Goal: Task Accomplishment & Management: Use online tool/utility

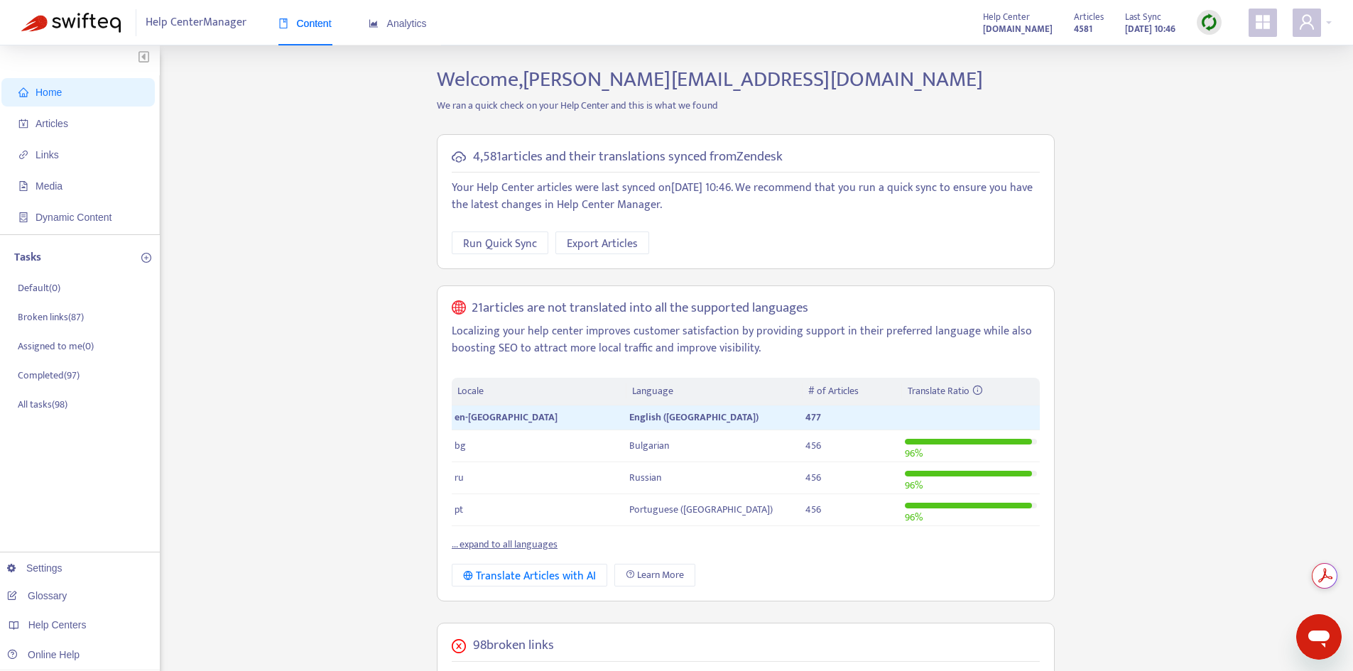
click at [1204, 22] on img at bounding box center [1209, 22] width 18 height 18
click at [1208, 47] on link "Quick Sync" at bounding box center [1238, 51] width 60 height 16
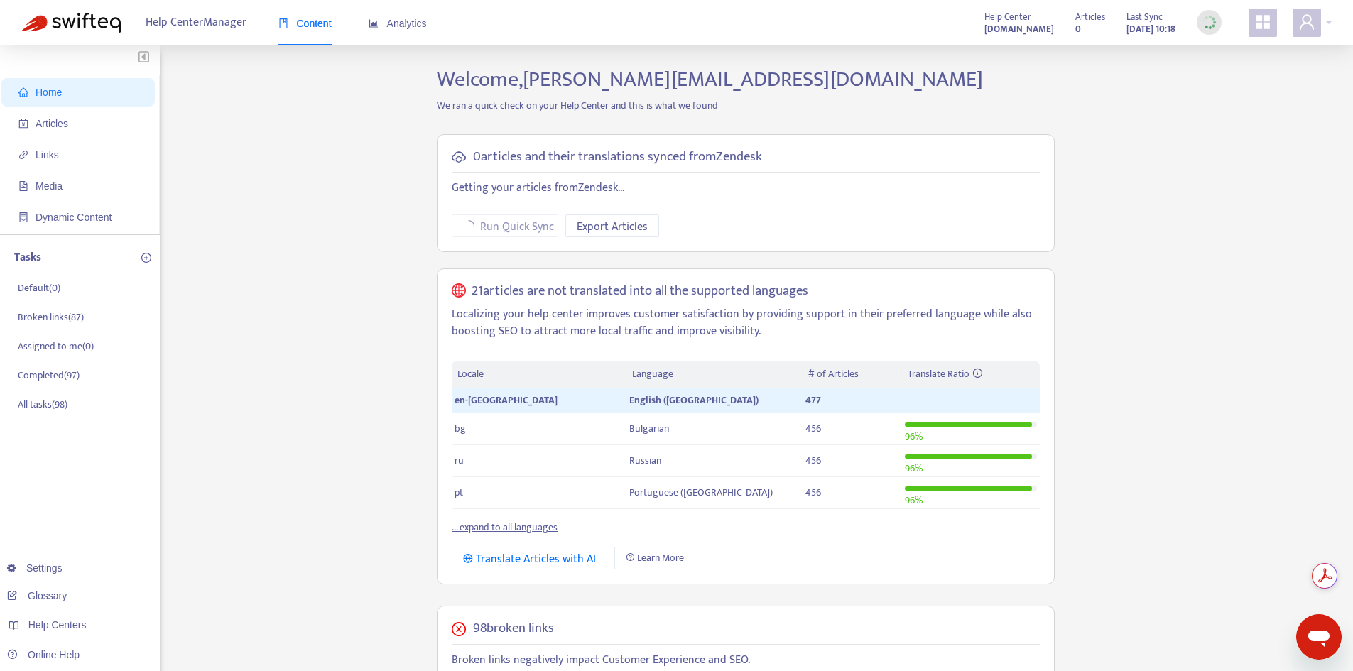
click at [76, 90] on span "Home" at bounding box center [80, 92] width 125 height 28
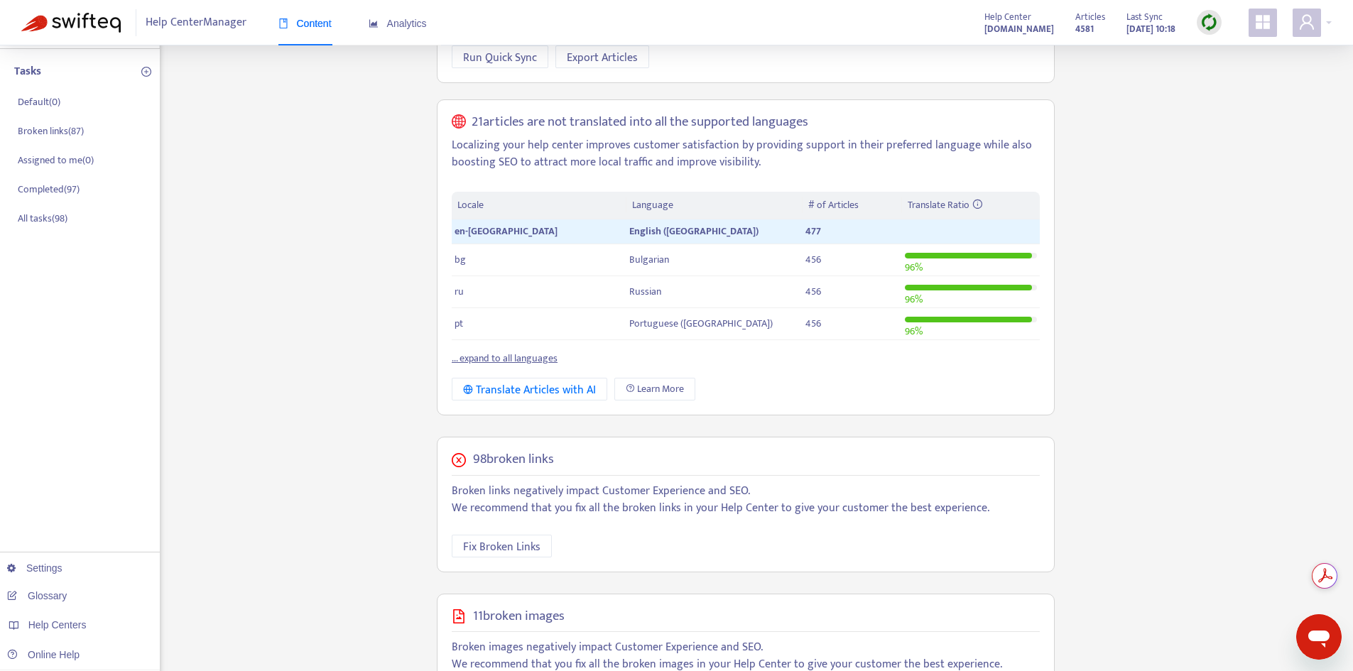
scroll to position [328, 0]
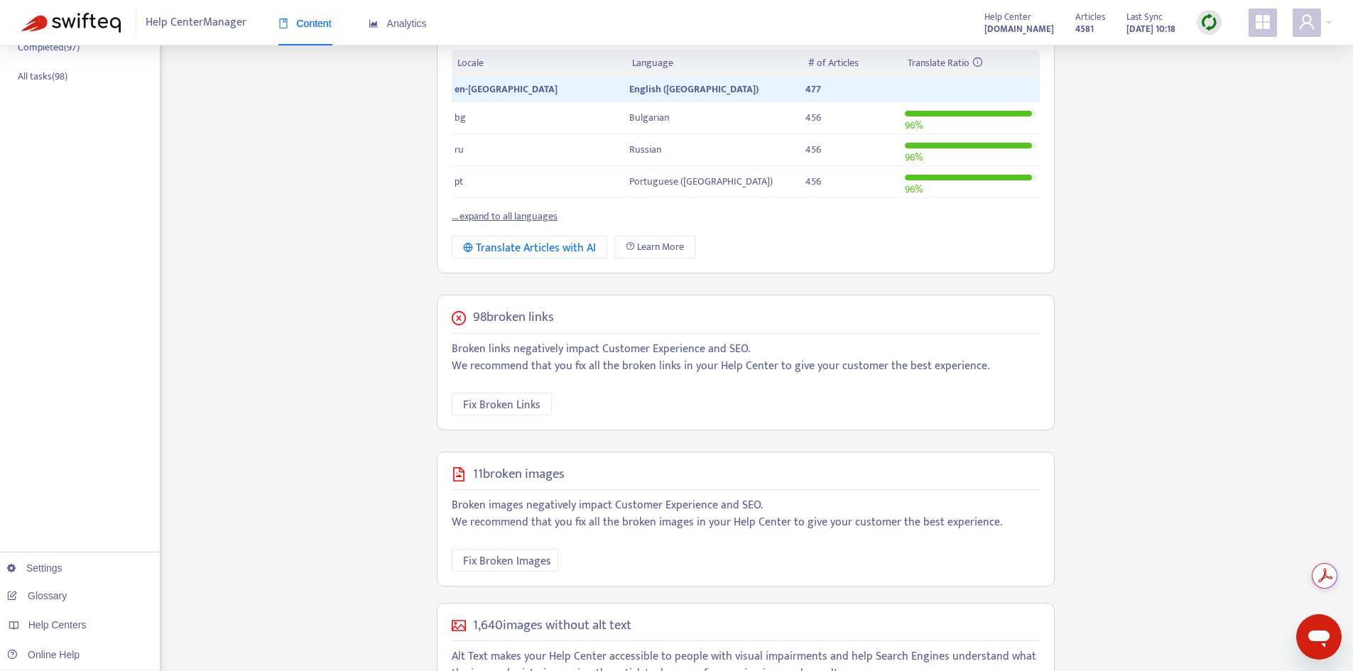
drag, startPoint x: 452, startPoint y: 502, endPoint x: 1013, endPoint y: 526, distance: 561.5
click at [1013, 526] on p "Broken images negatively impact Customer Experience and SEO. We recommend that …" at bounding box center [746, 514] width 588 height 34
drag, startPoint x: 735, startPoint y: 545, endPoint x: 435, endPoint y: 505, distance: 303.1
click at [435, 505] on div "11 broken images Broken images negatively impact Customer Experience and SEO. W…" at bounding box center [745, 600] width 639 height 319
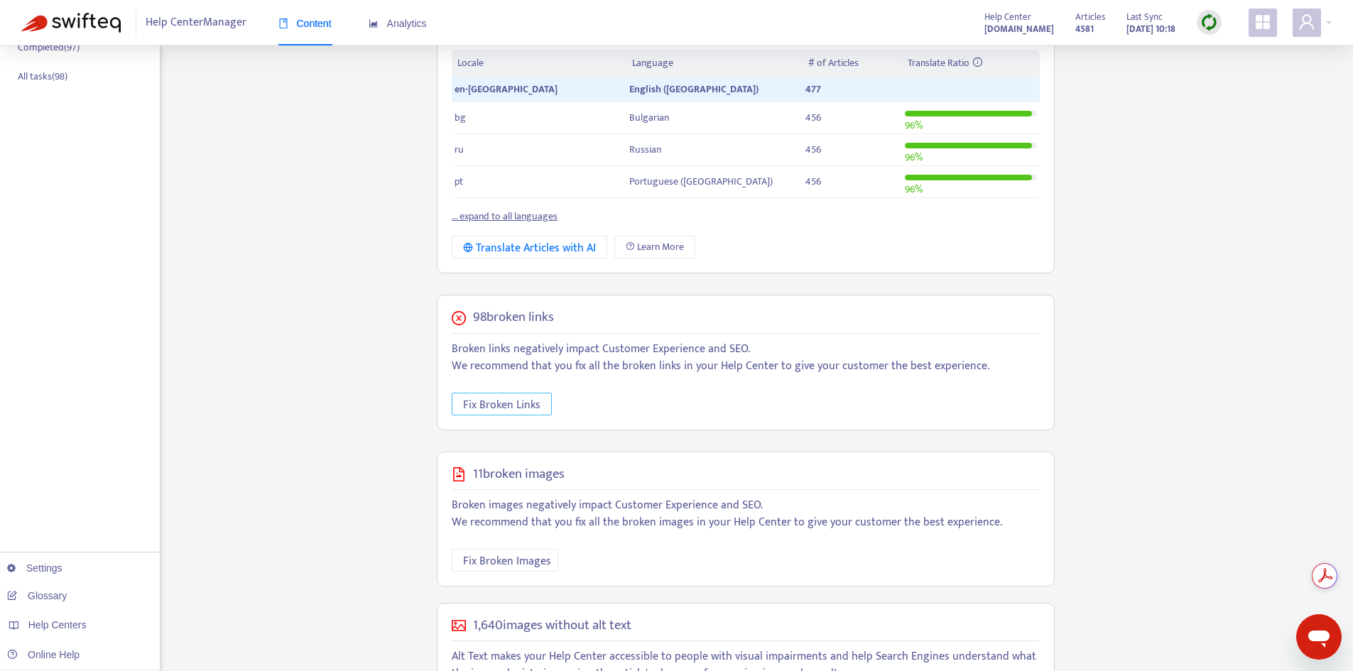
click at [509, 401] on span "Fix Broken Links" at bounding box center [501, 405] width 77 height 18
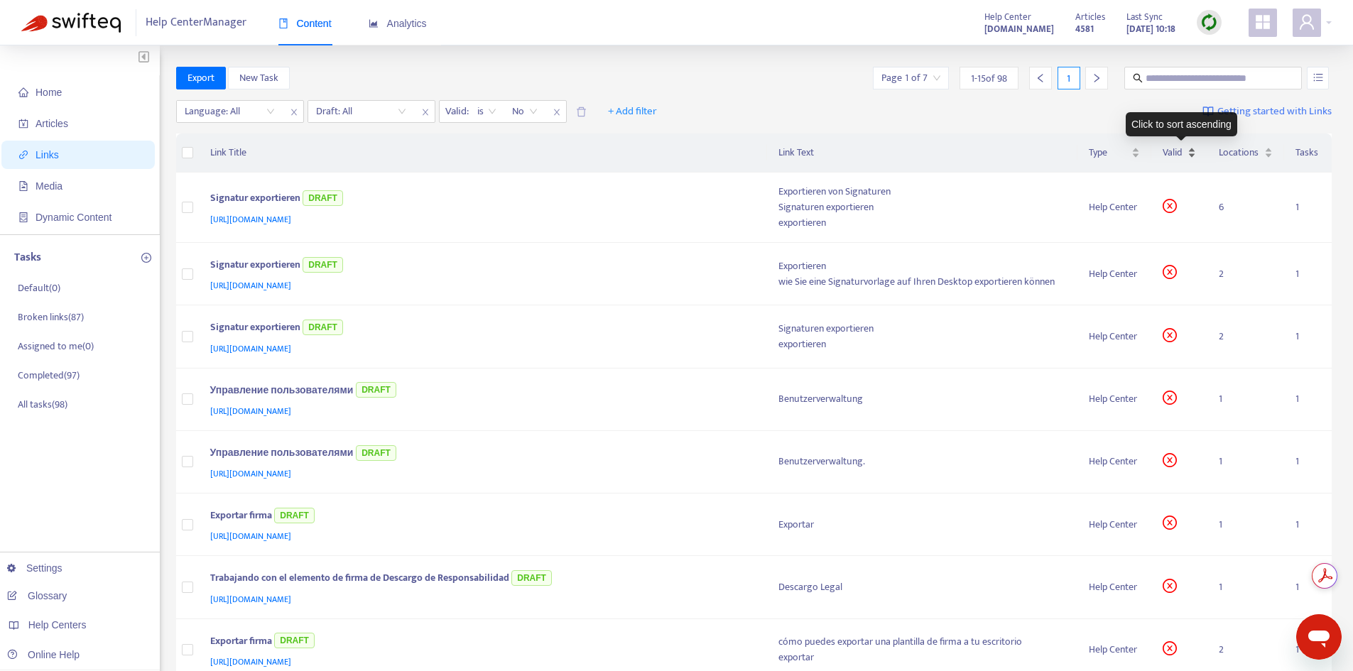
click at [1196, 161] on div "Valid" at bounding box center [1179, 153] width 33 height 16
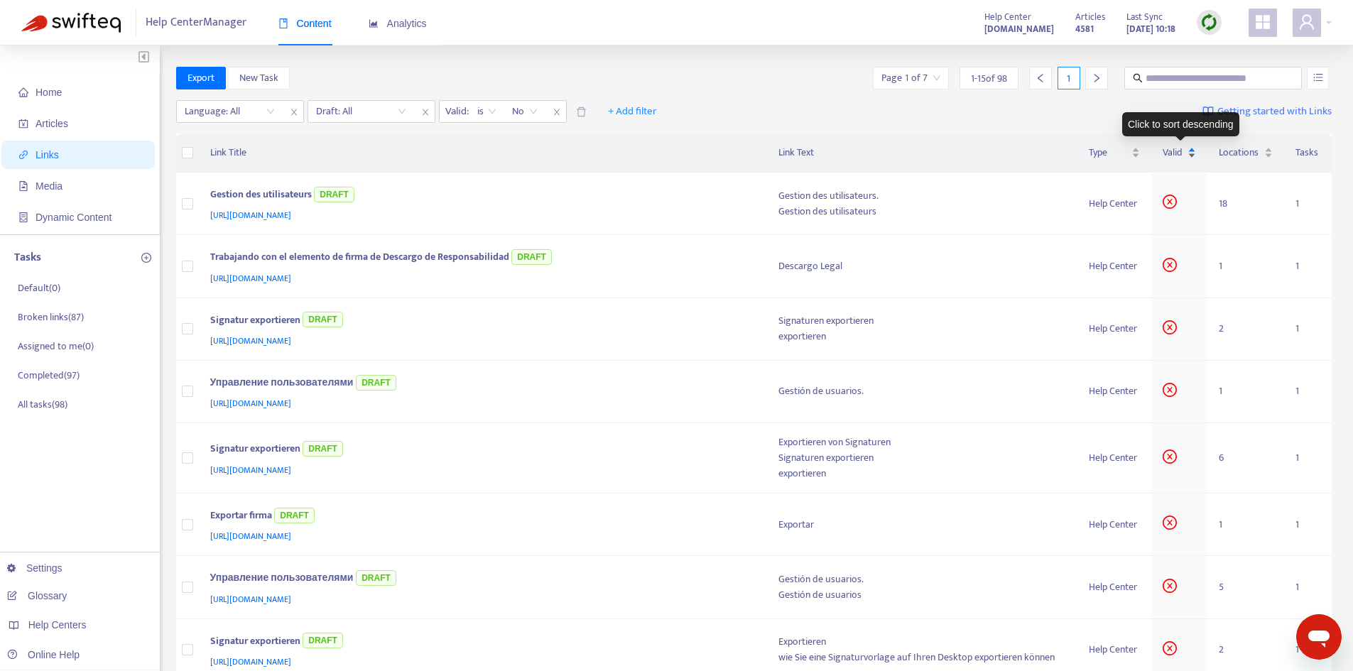
click at [1193, 156] on div "Valid" at bounding box center [1179, 153] width 33 height 16
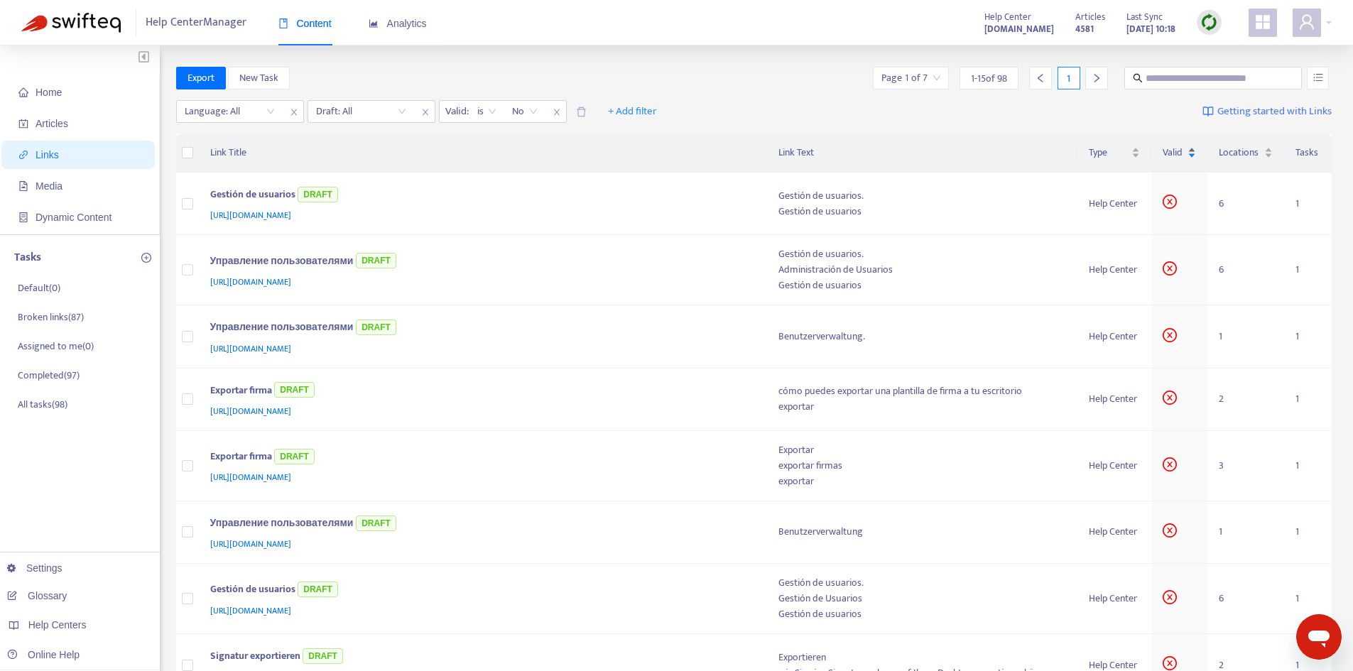
click at [1193, 148] on div "Valid" at bounding box center [1179, 153] width 33 height 16
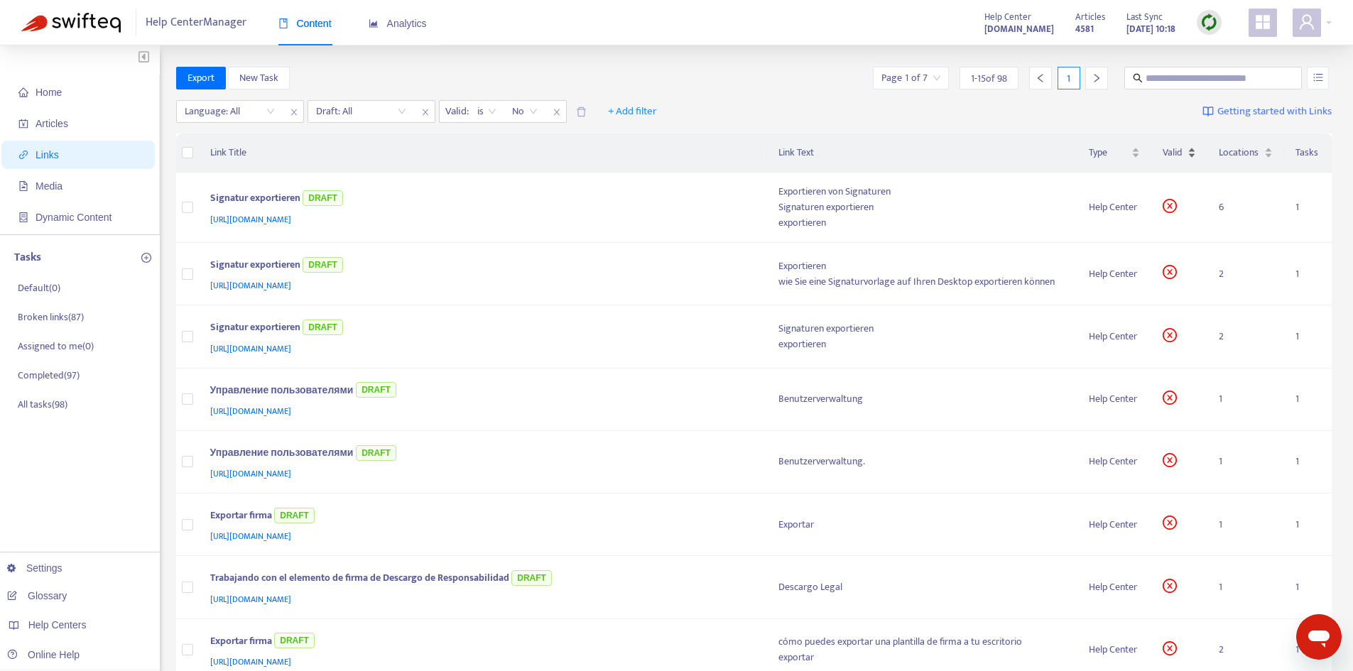
click at [1189, 150] on div "Valid" at bounding box center [1179, 153] width 33 height 16
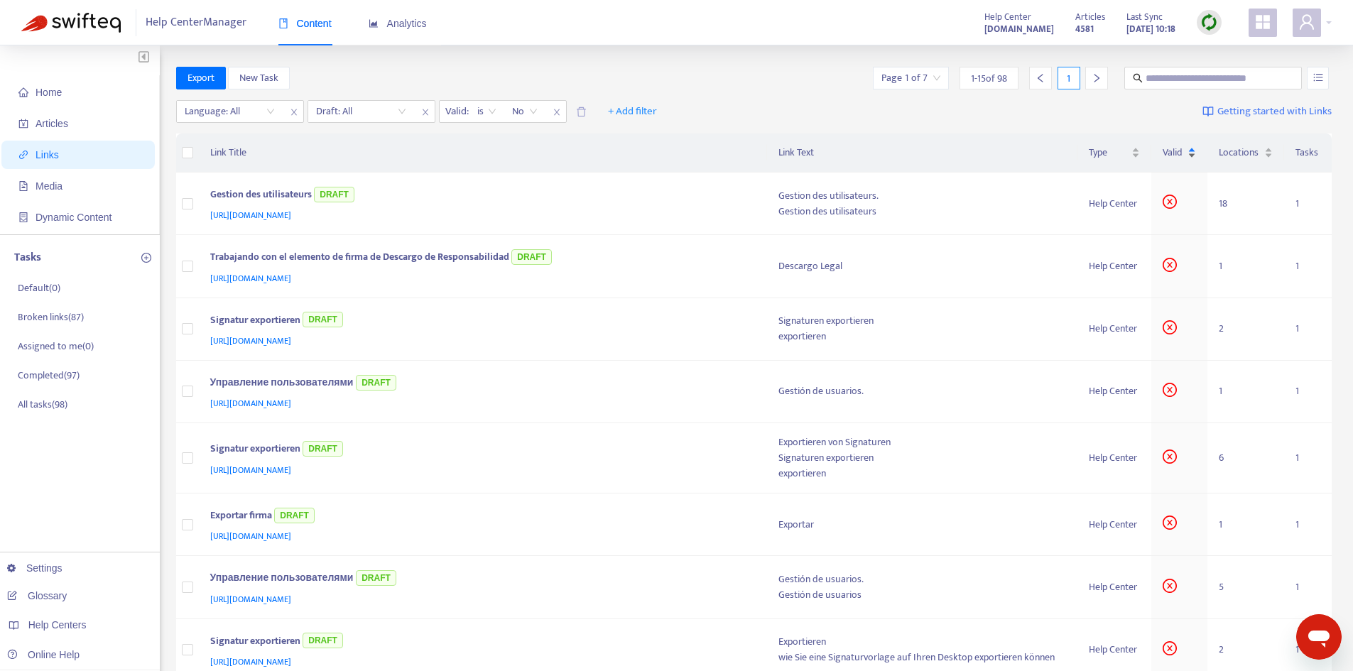
click at [1191, 148] on div "Valid" at bounding box center [1179, 153] width 33 height 16
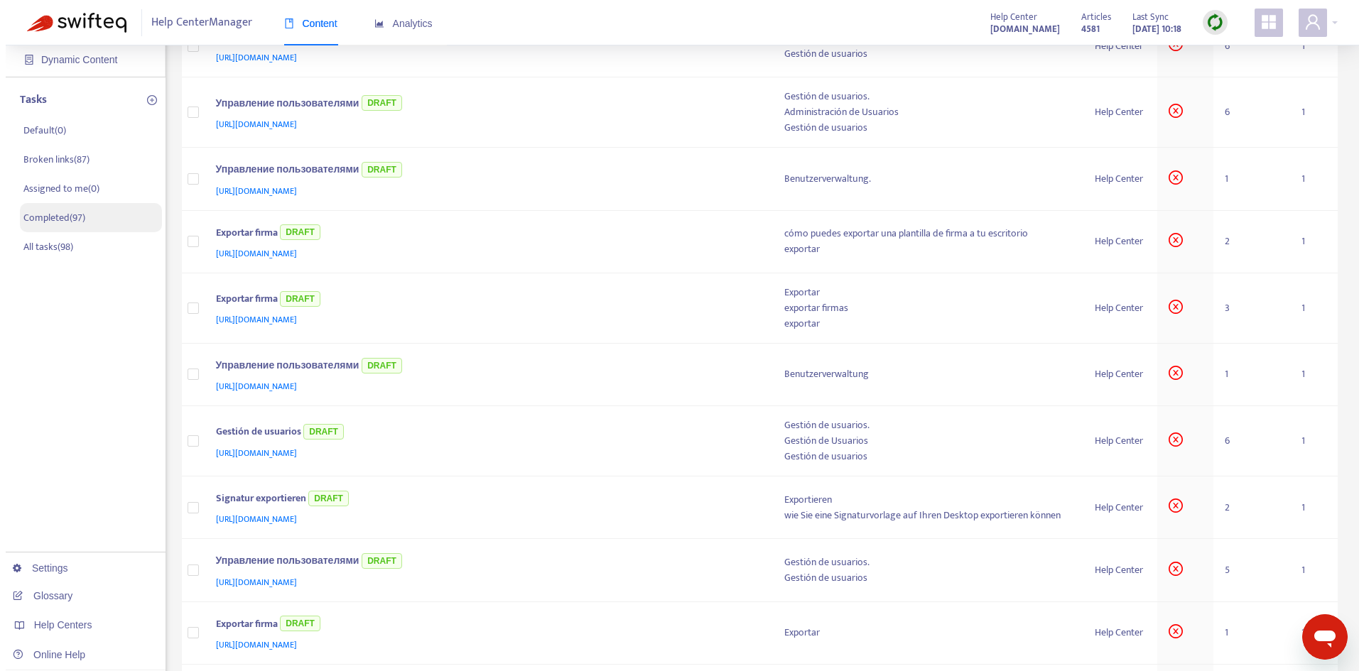
scroll to position [55, 0]
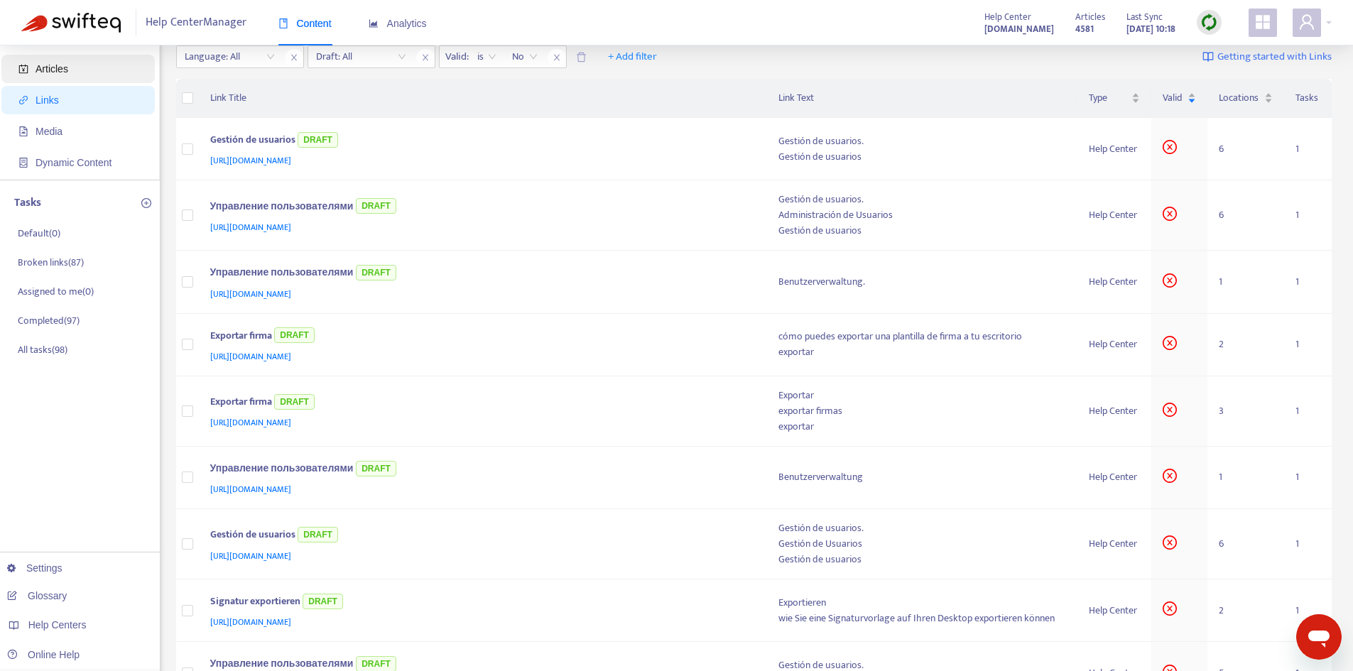
click at [45, 73] on span "Articles" at bounding box center [52, 68] width 33 height 11
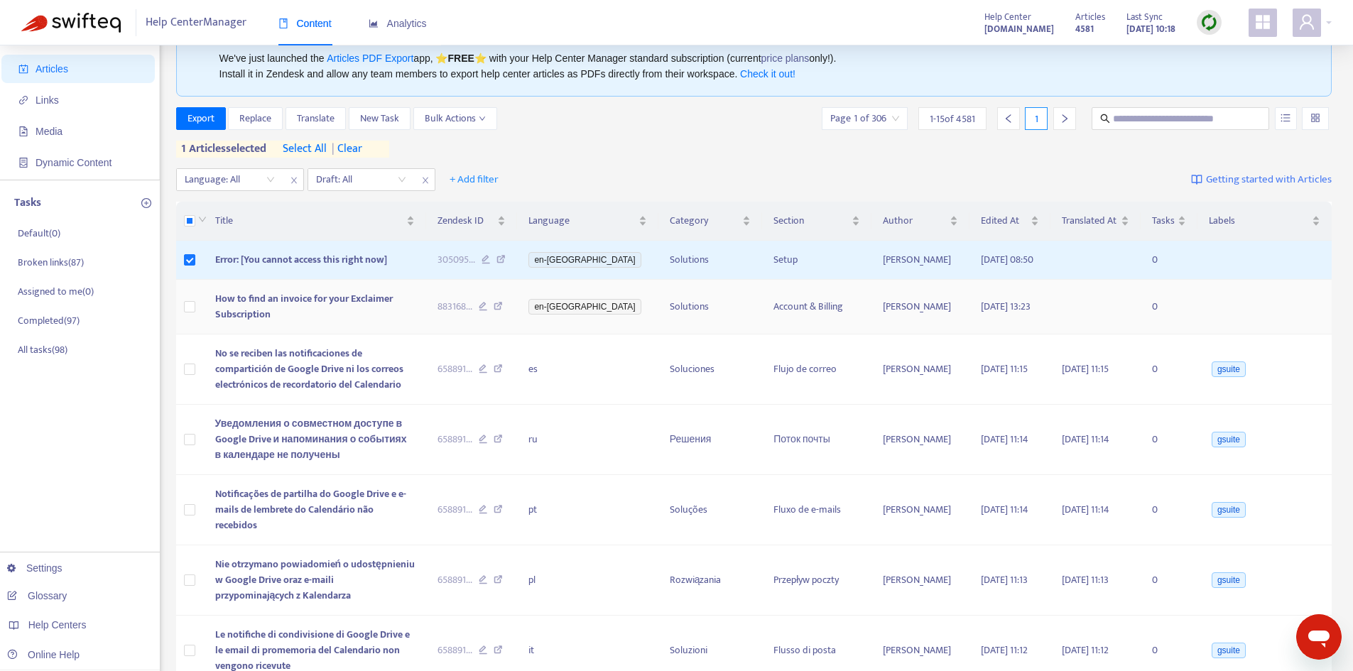
click at [187, 335] on td at bounding box center [190, 307] width 28 height 55
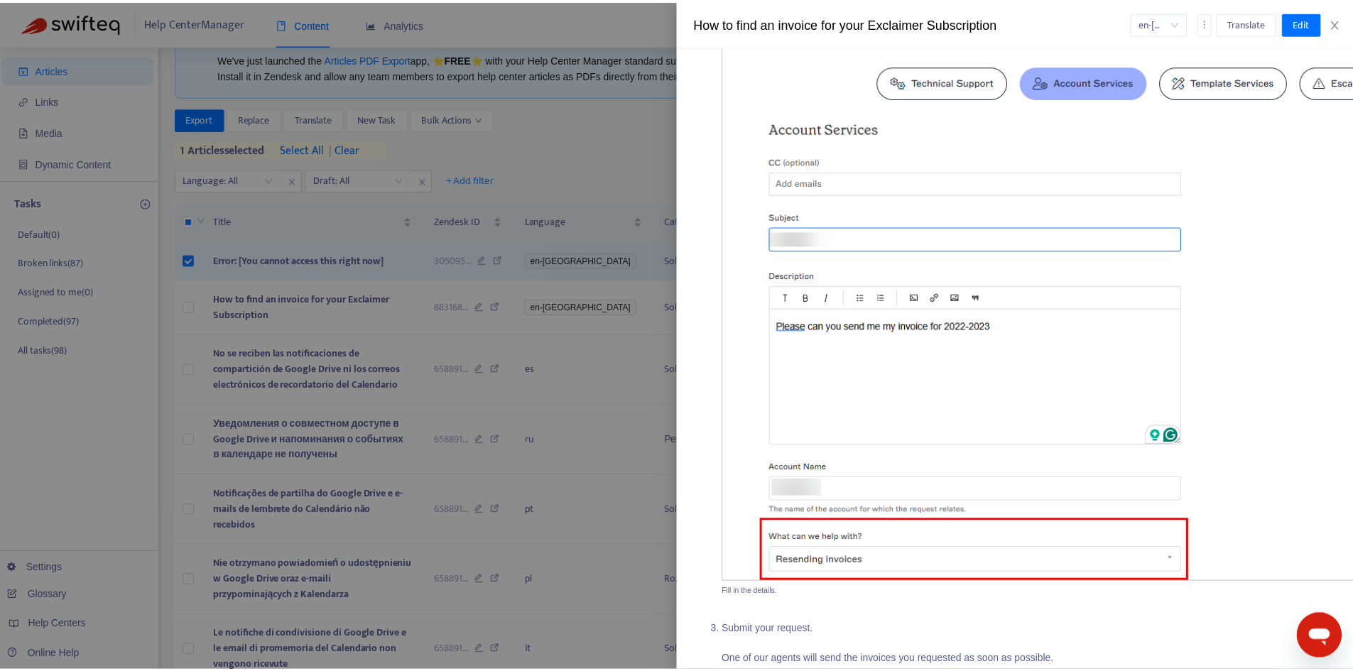
scroll to position [2639, 0]
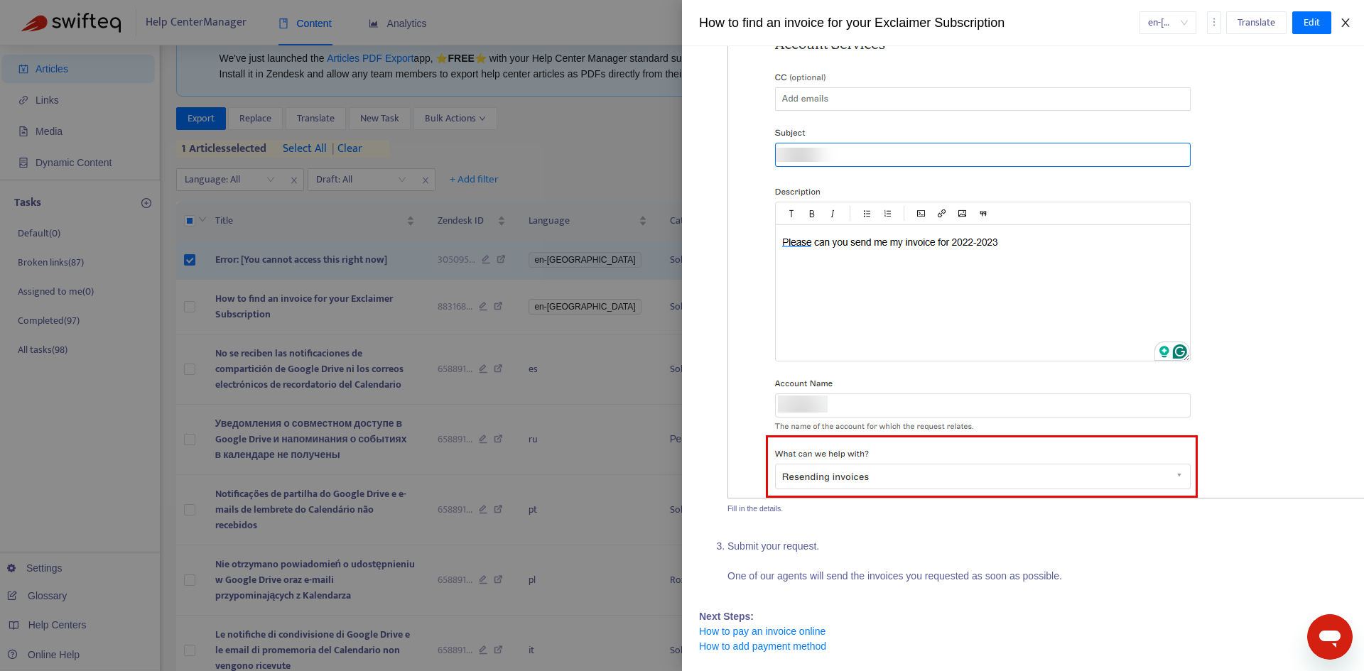
click at [1341, 18] on icon "close" at bounding box center [1344, 22] width 11 height 11
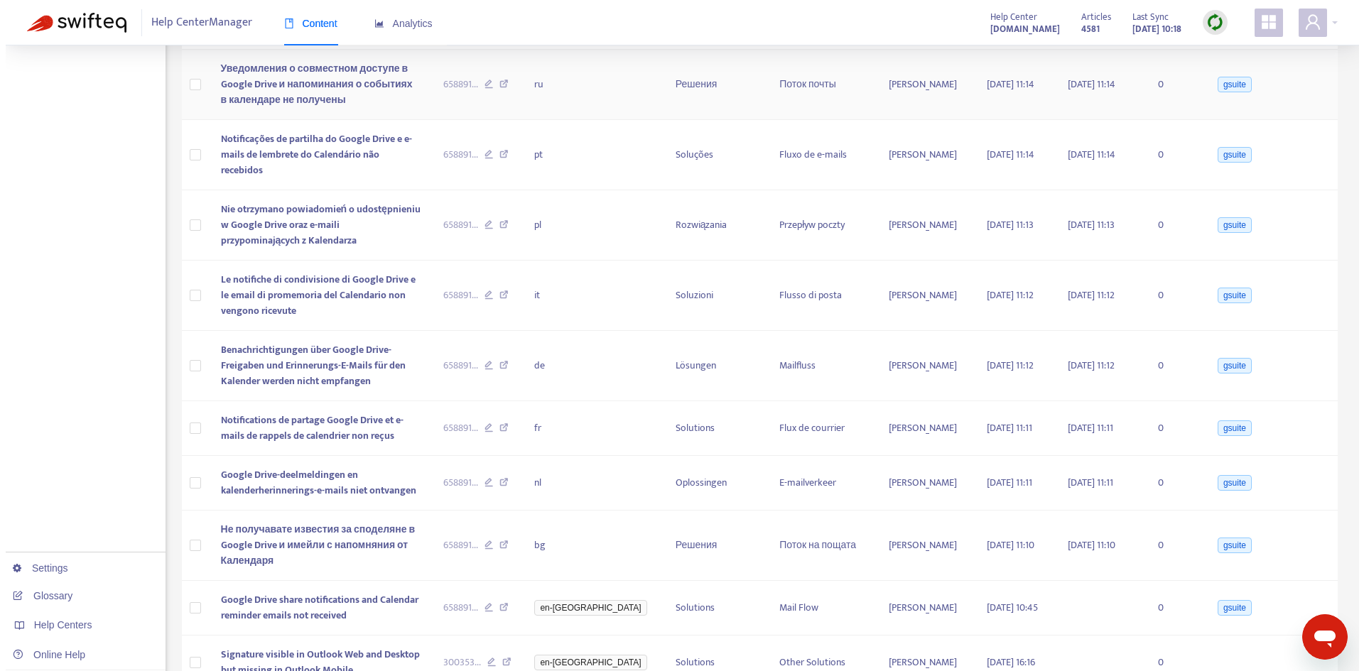
scroll to position [587, 0]
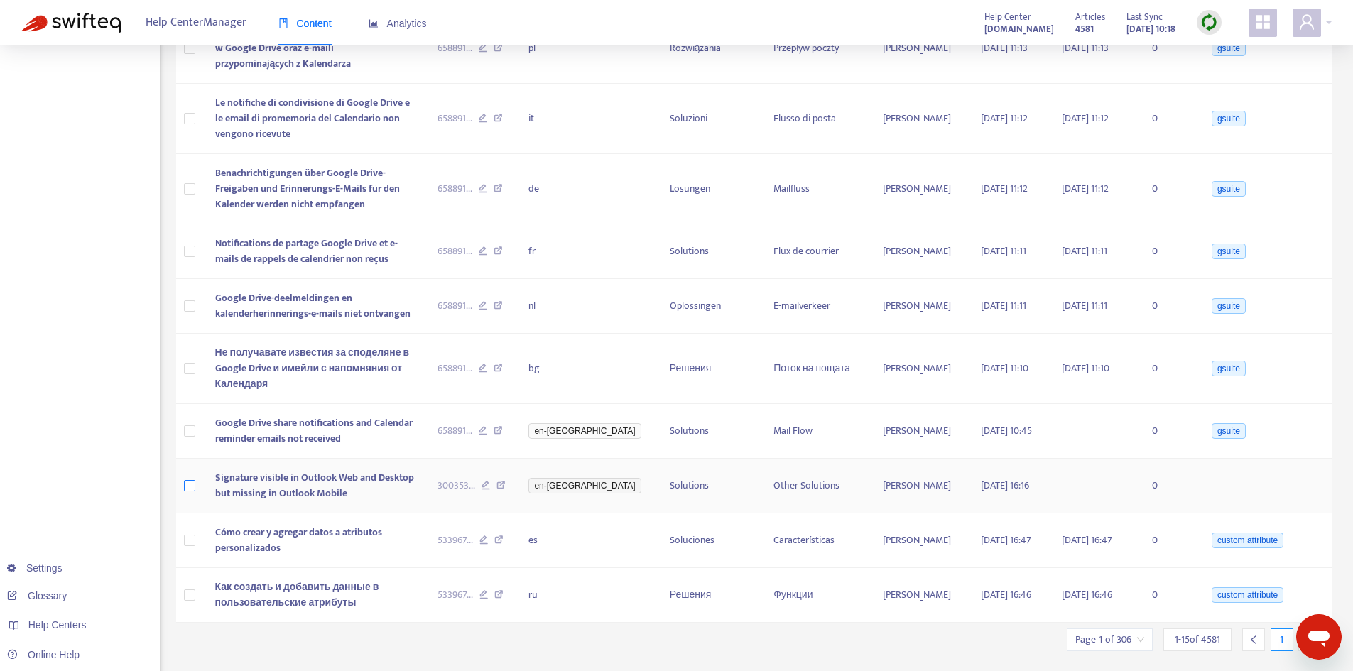
click at [194, 478] on label at bounding box center [189, 486] width 11 height 16
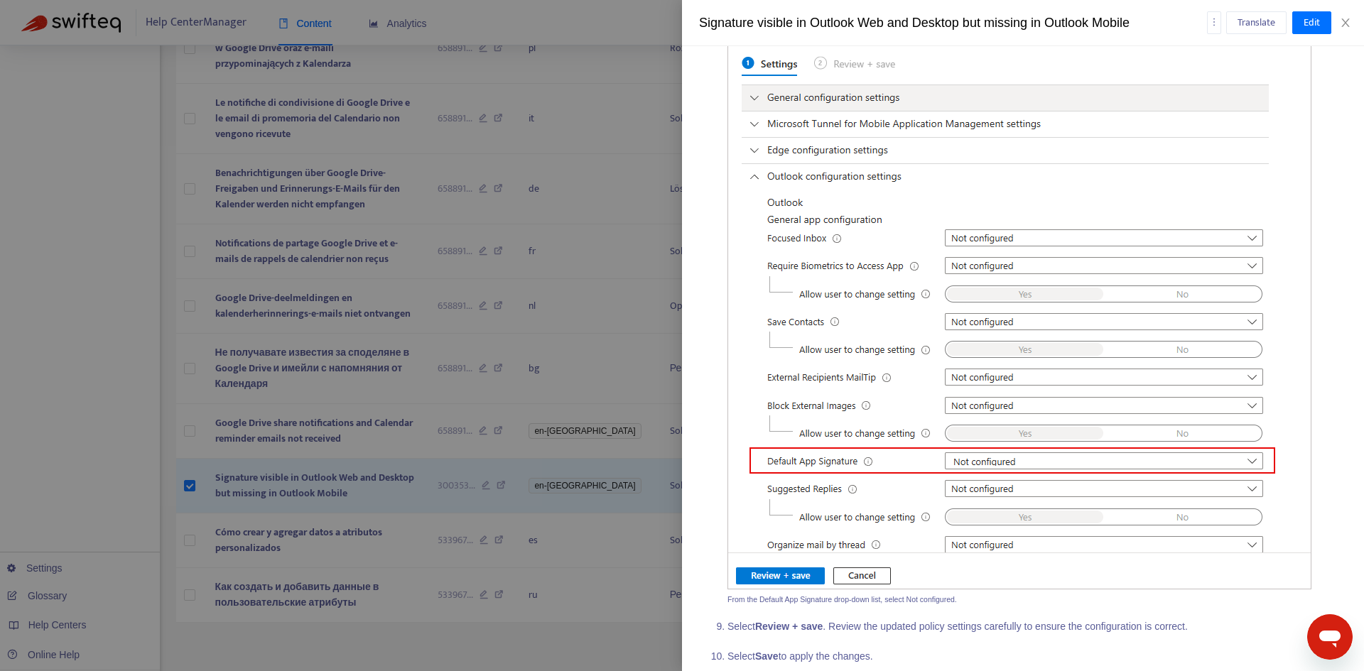
scroll to position [3125, 0]
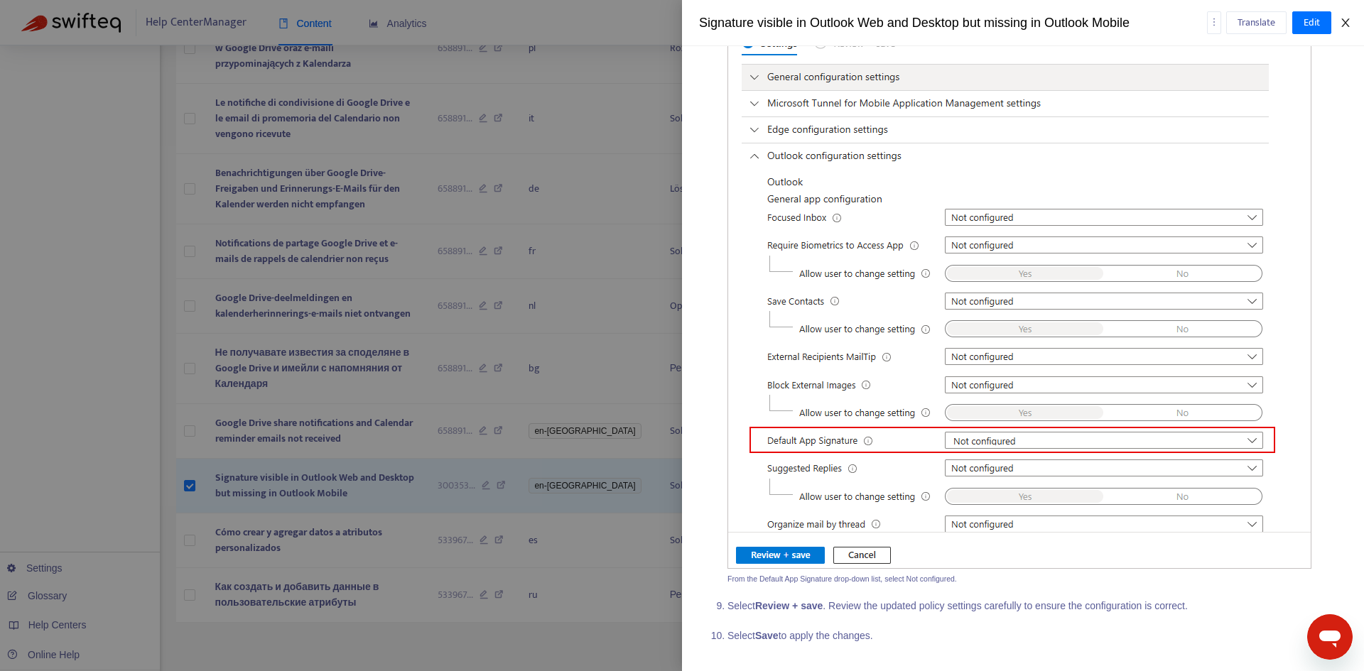
click at [1344, 18] on icon "close" at bounding box center [1344, 22] width 11 height 11
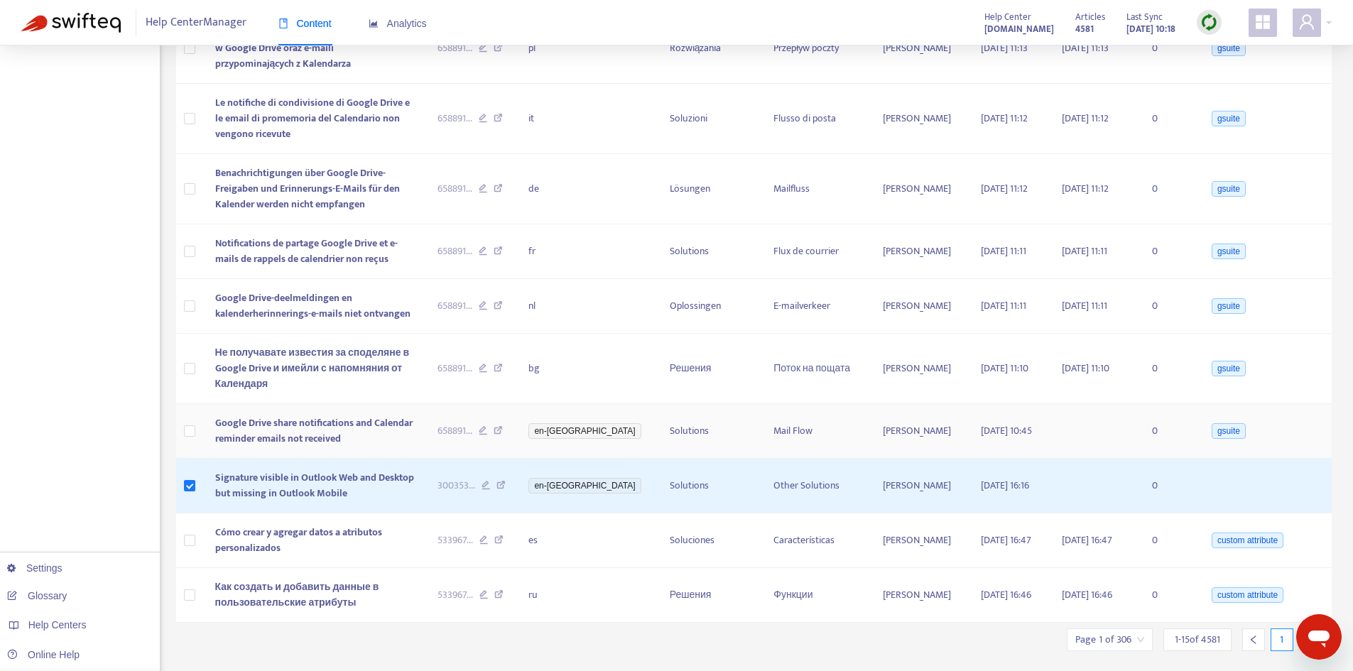
click at [263, 415] on span "Google Drive share notifications and Calendar reminder emails not received" at bounding box center [313, 431] width 197 height 32
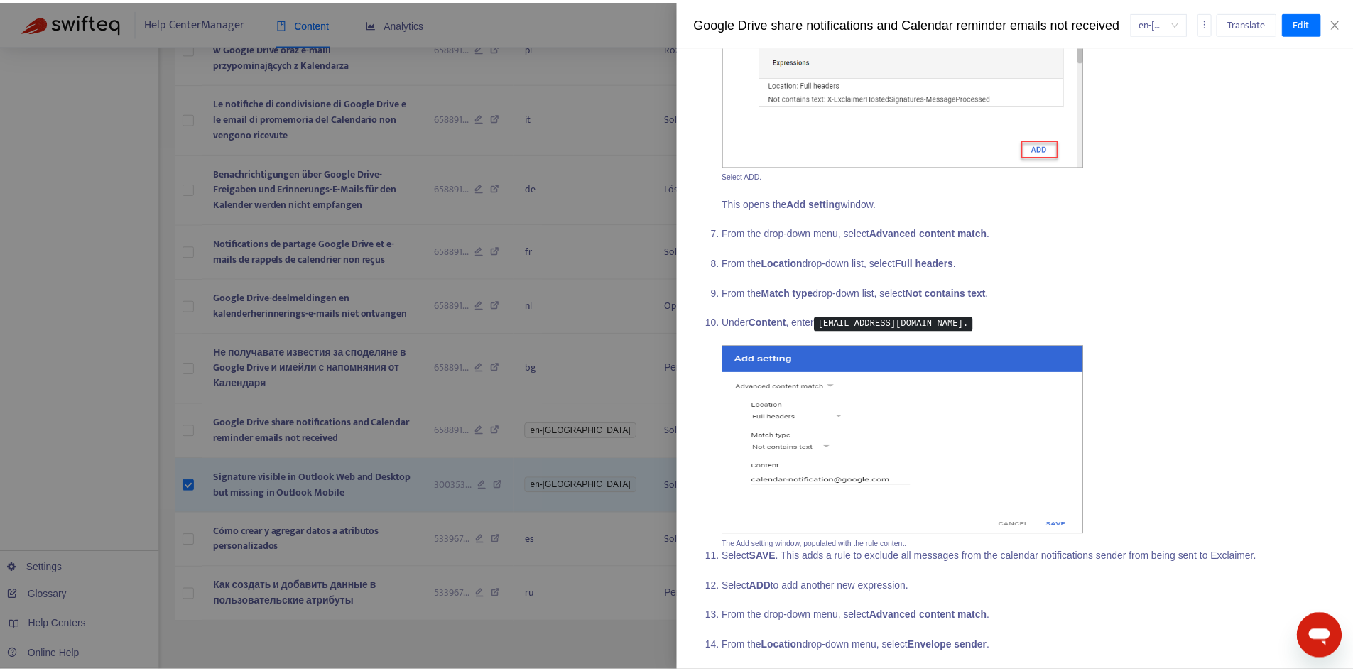
scroll to position [1173, 0]
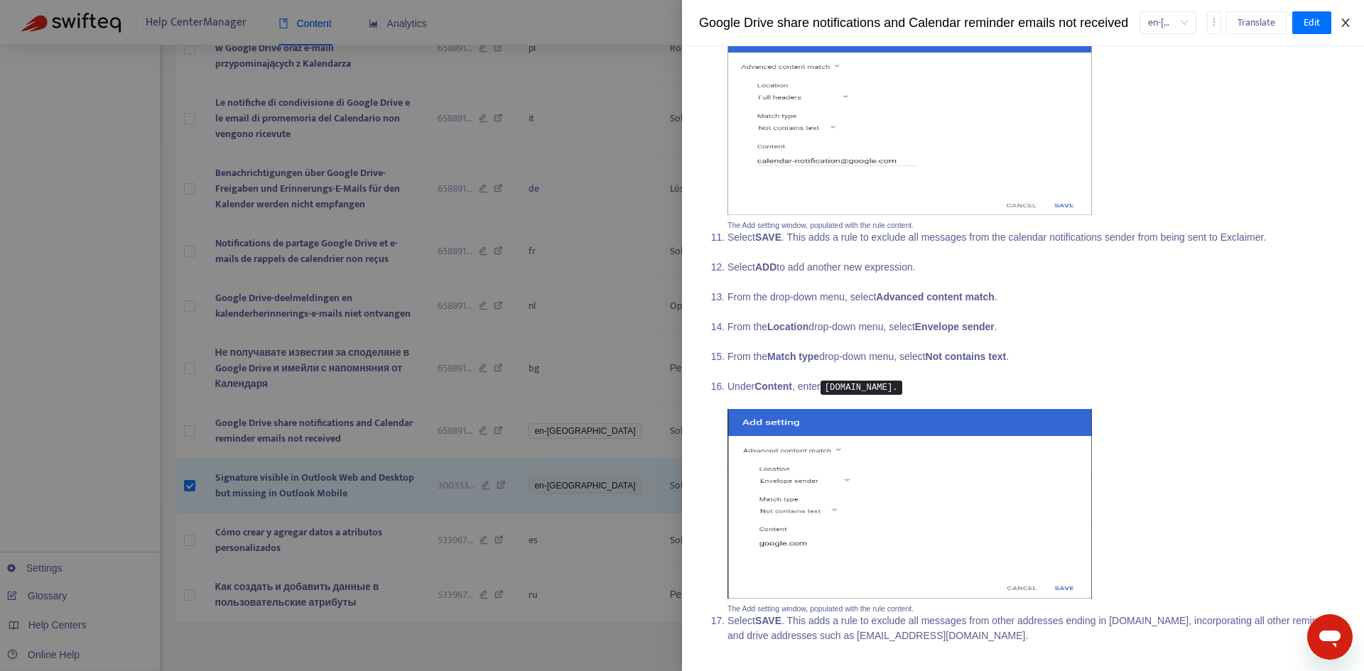
click at [1344, 21] on icon "close" at bounding box center [1345, 22] width 8 height 9
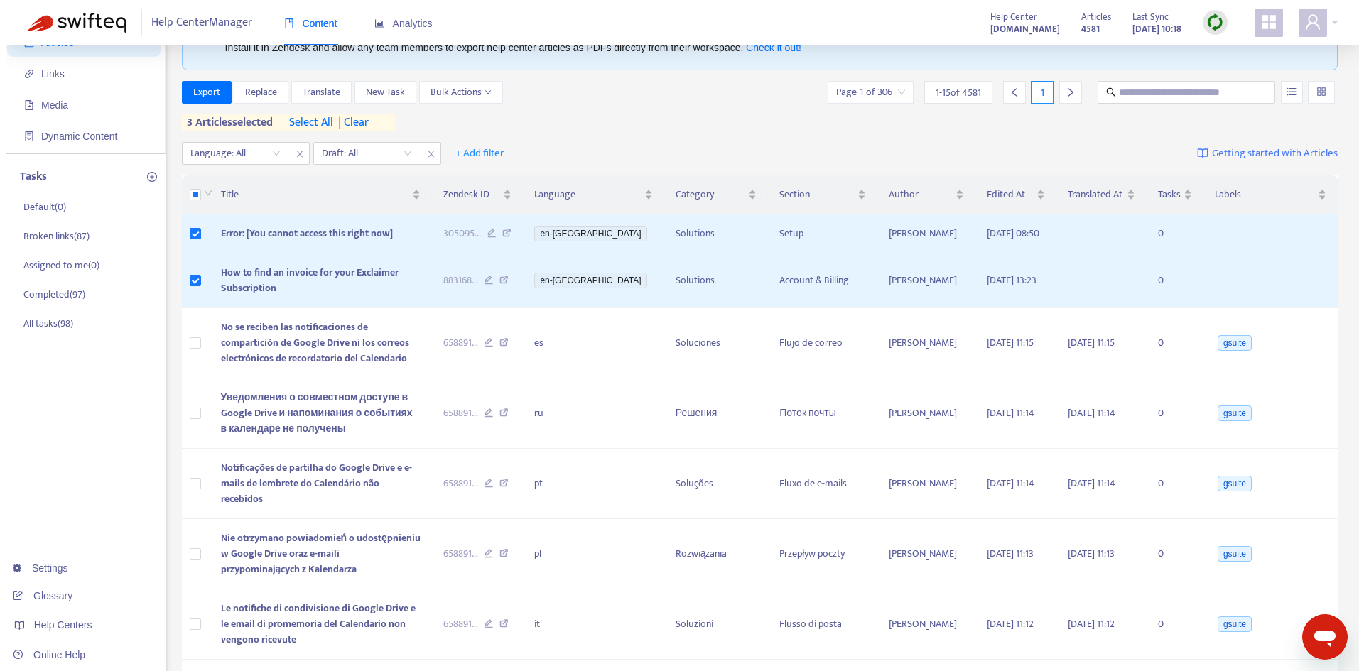
scroll to position [0, 0]
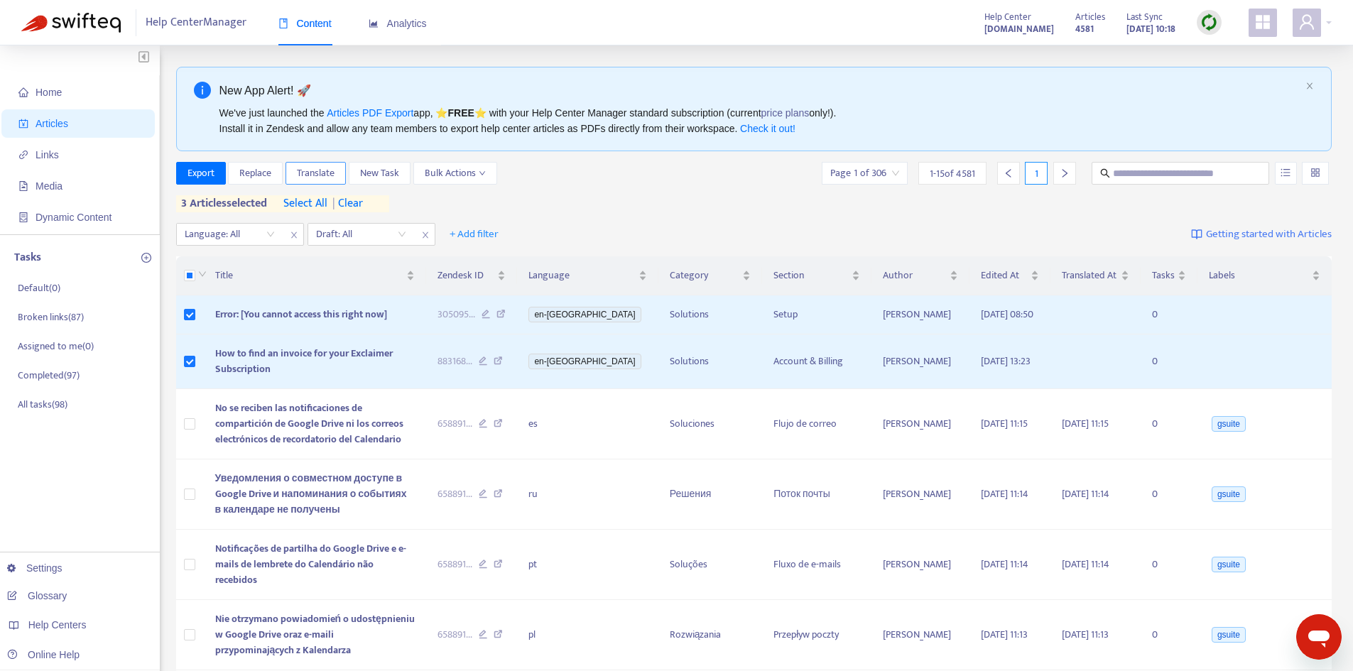
click at [322, 178] on span "Translate" at bounding box center [316, 173] width 38 height 16
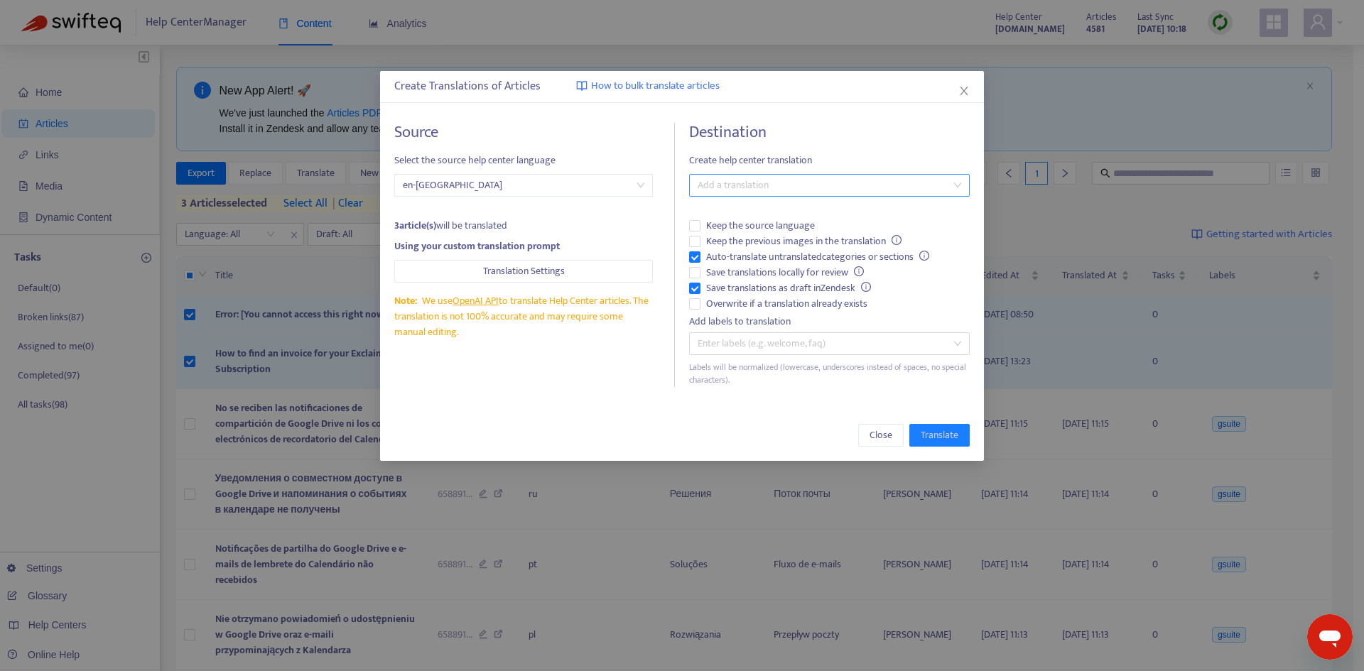
click at [706, 183] on div at bounding box center [821, 185] width 259 height 17
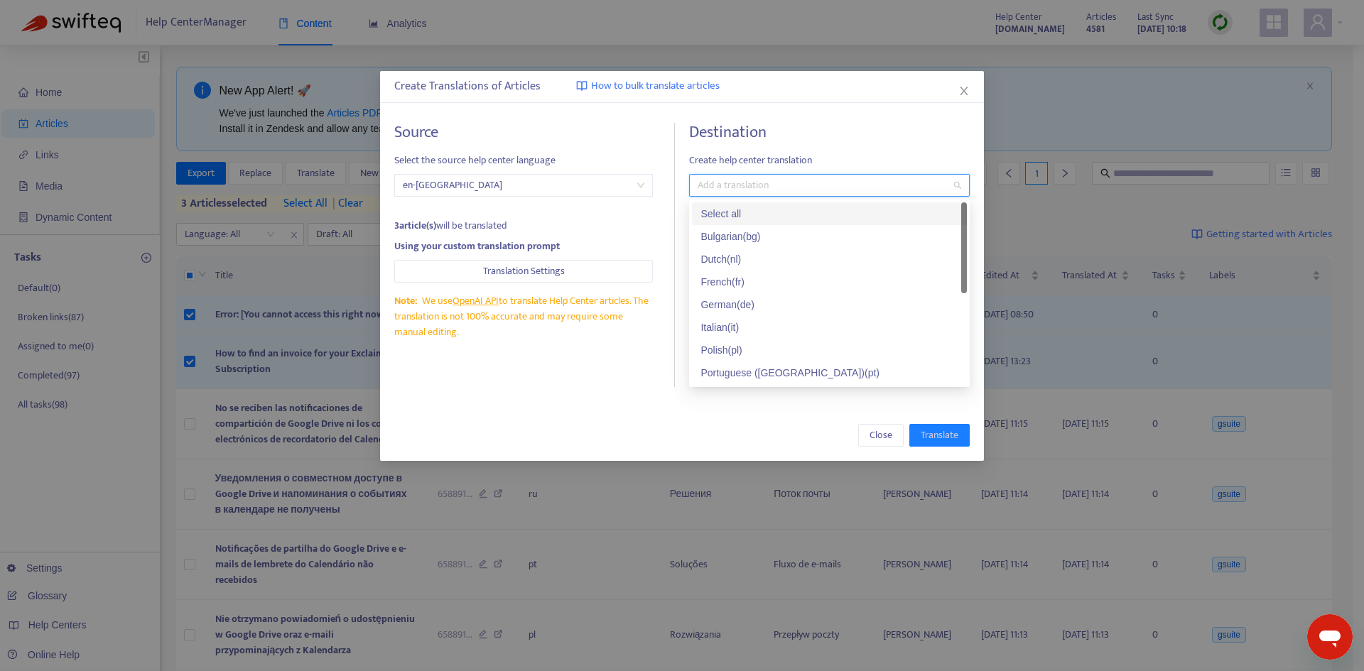
click at [706, 201] on body "Help Center Manager Content Analytics Help Center [DOMAIN_NAME] Articles 4581 L…" at bounding box center [676, 644] width 1353 height 1289
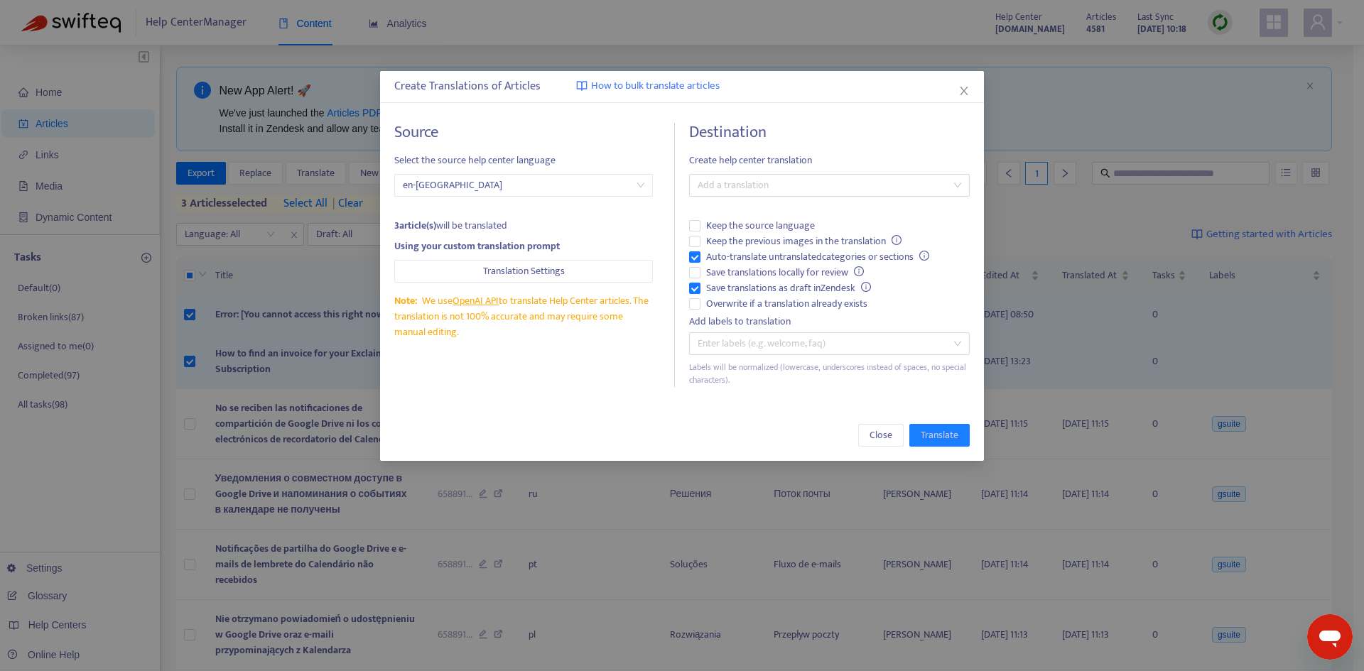
click at [708, 213] on div "Destination Create help center translation Add a translation Keep the source la…" at bounding box center [829, 255] width 281 height 264
click at [708, 194] on div "Add a translation" at bounding box center [829, 185] width 281 height 23
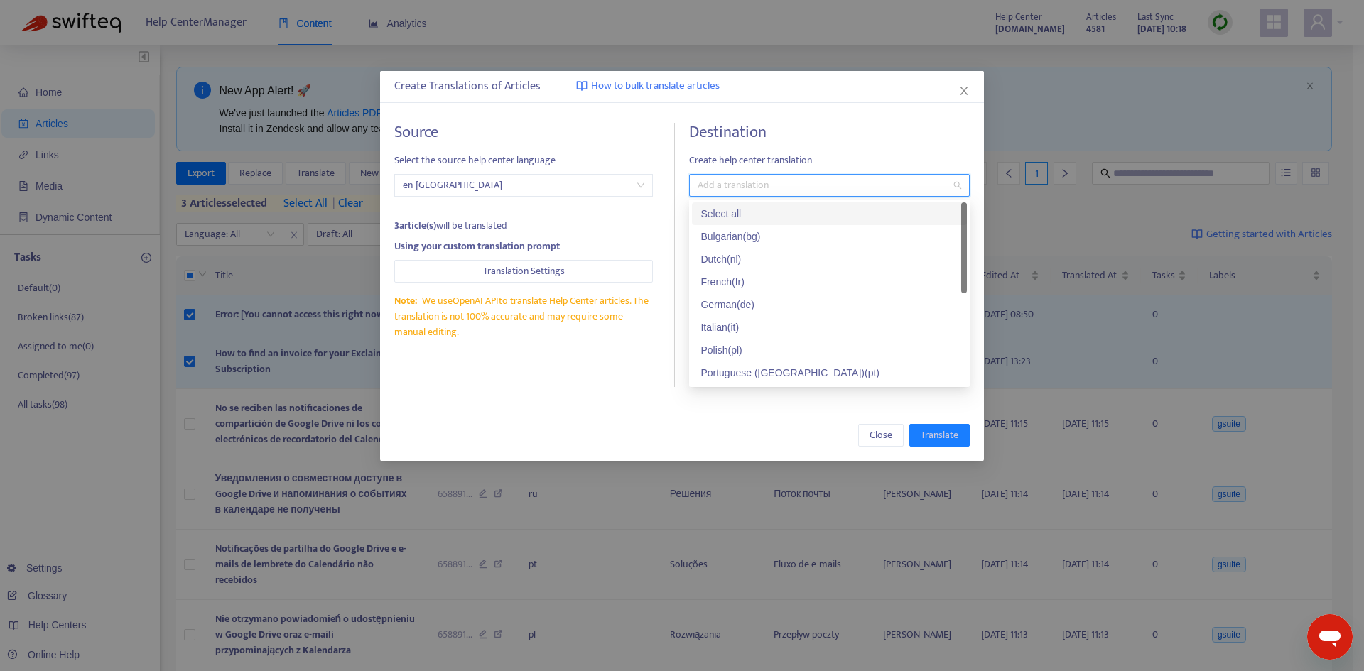
click at [709, 212] on div "Select all" at bounding box center [829, 214] width 258 height 16
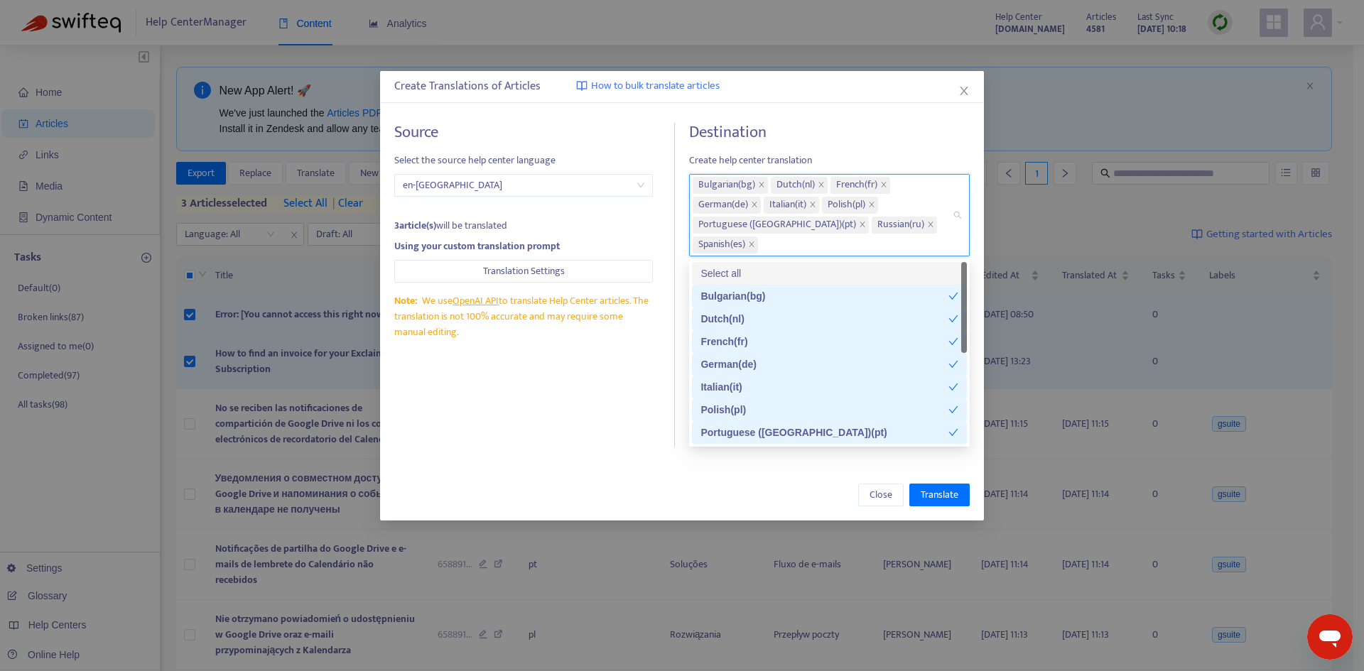
click at [830, 133] on h4 "Destination" at bounding box center [829, 132] width 281 height 19
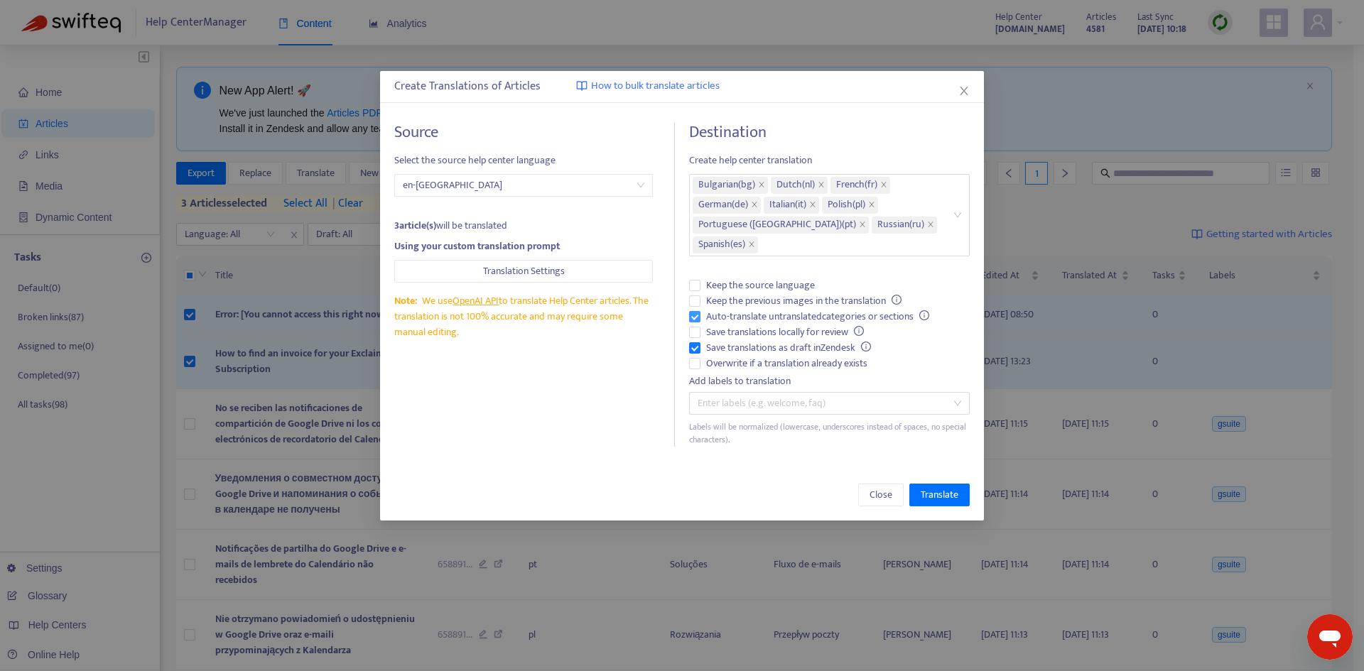
click at [704, 318] on span "Auto-translate untranslated categories or sections" at bounding box center [817, 317] width 234 height 16
click at [701, 345] on span "Save translations as draft in Zendesk" at bounding box center [788, 348] width 176 height 16
click at [715, 361] on span "Overwrite if a translation already exists" at bounding box center [786, 364] width 173 height 16
click at [932, 495] on span "Translate" at bounding box center [939, 495] width 38 height 16
